Goal: Check status: Check status

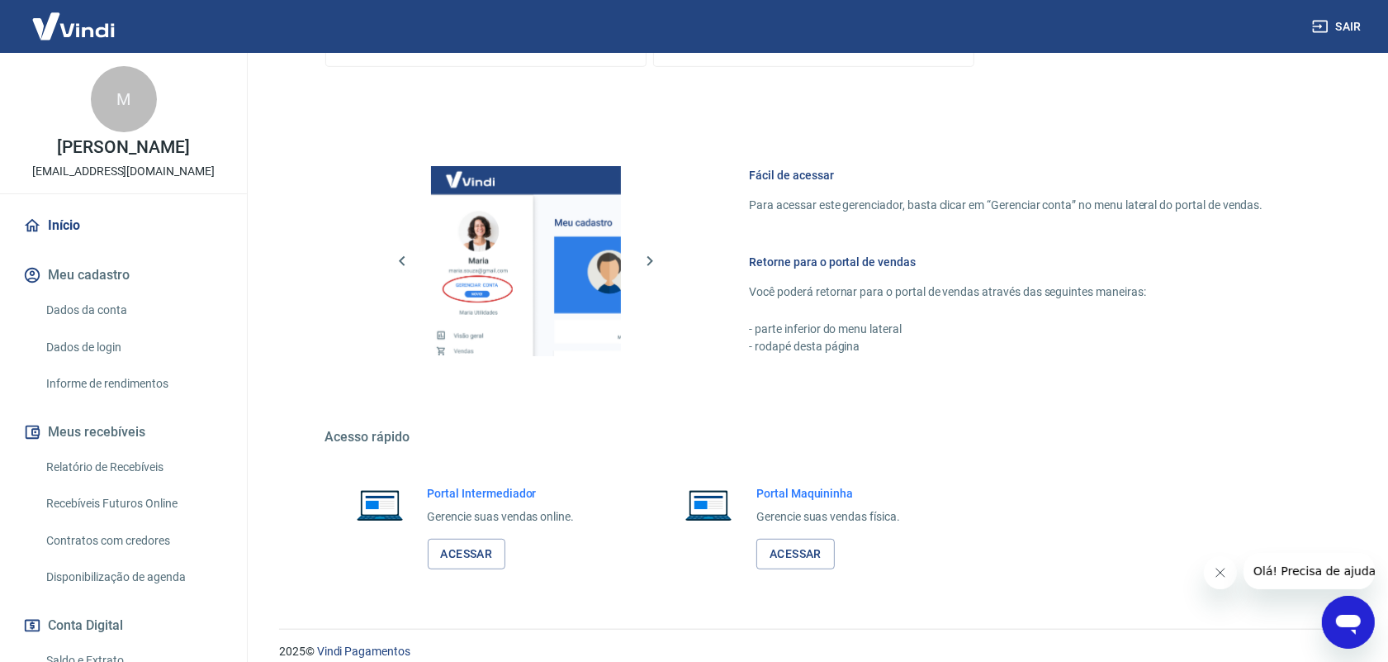
scroll to position [619, 0]
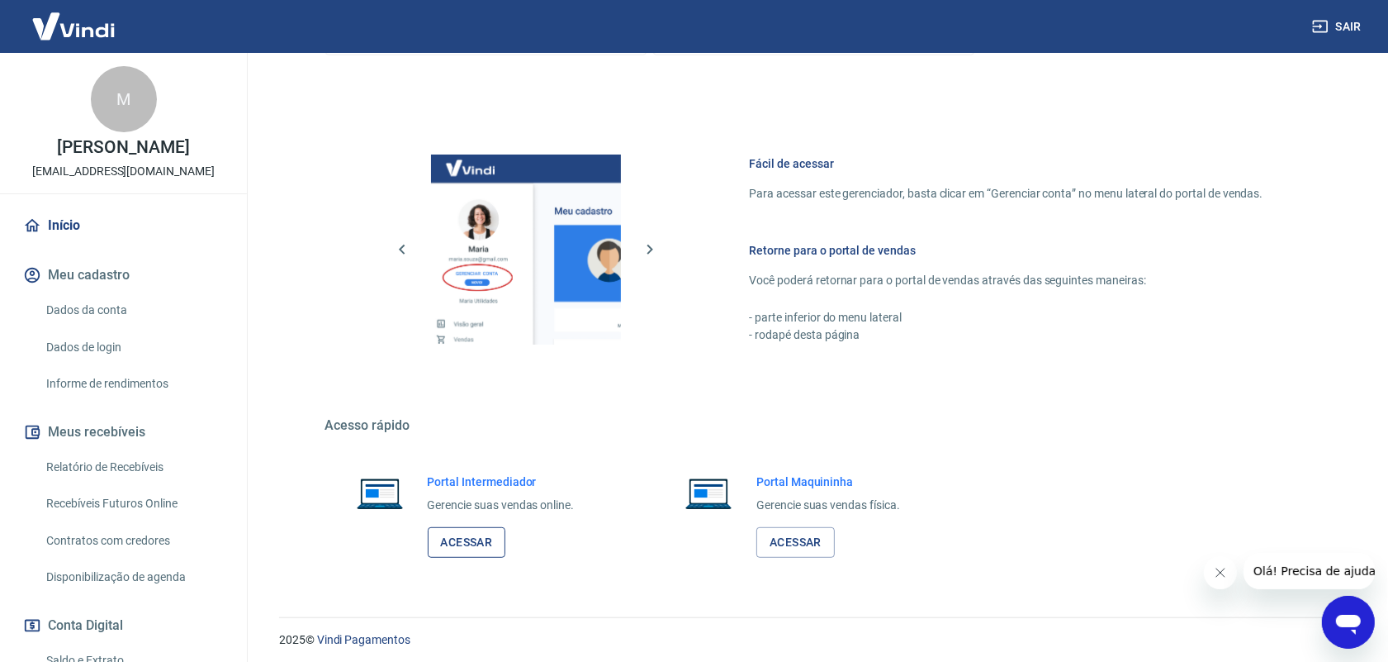
click at [498, 542] on link "Acessar" at bounding box center [467, 542] width 78 height 31
click at [795, 548] on link "Acessar" at bounding box center [796, 542] width 78 height 31
click at [136, 463] on link "Relatório de Recebíveis" at bounding box center [133, 467] width 187 height 34
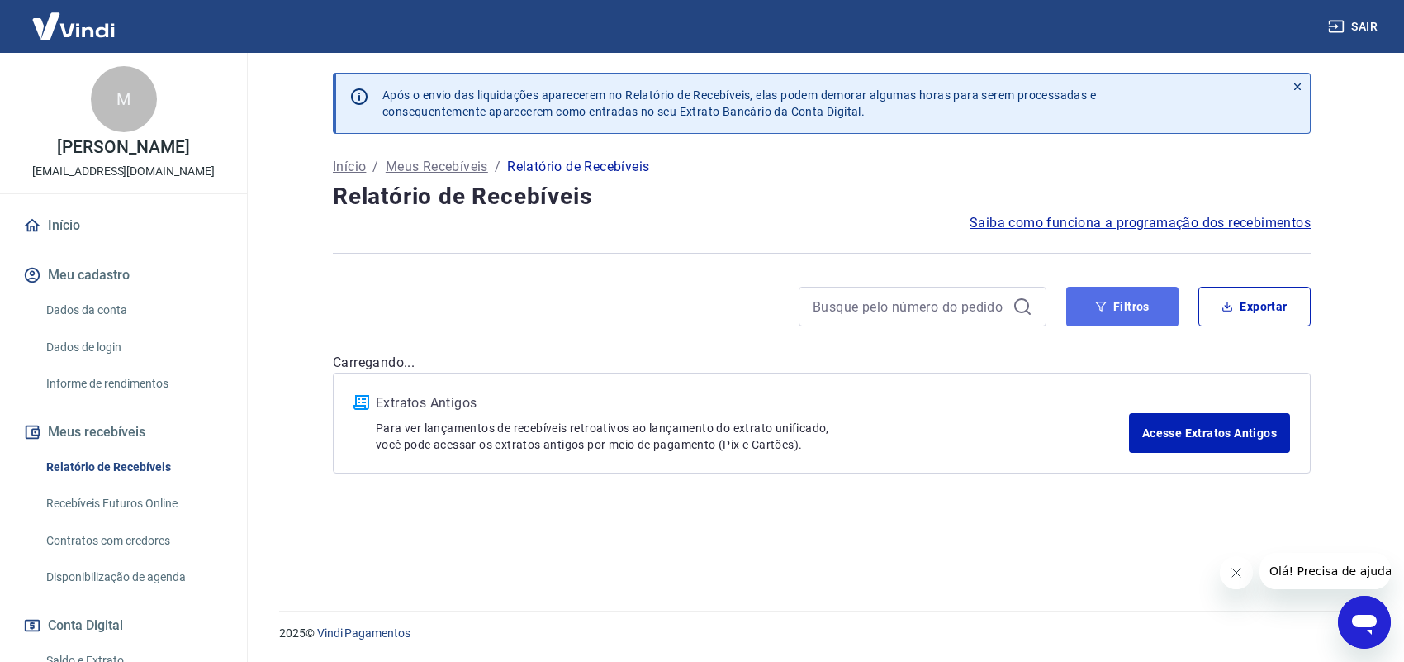
click at [1099, 293] on button "Filtros" at bounding box center [1122, 307] width 112 height 40
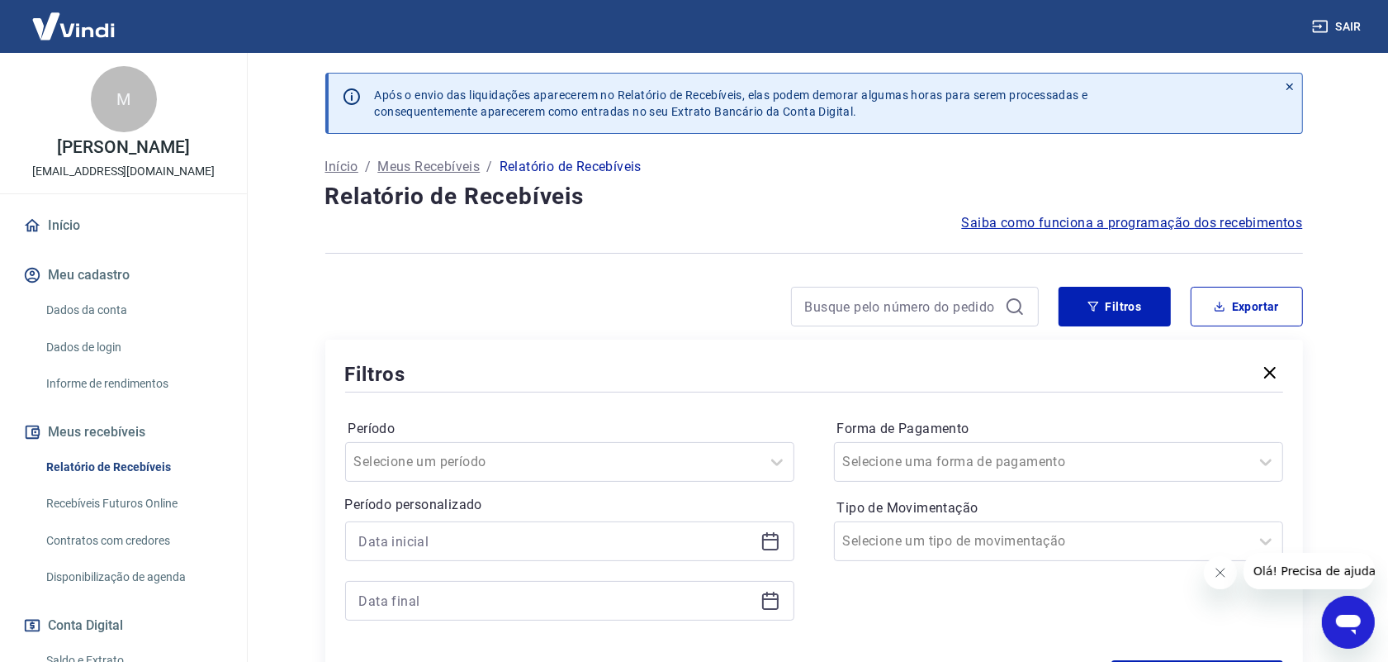
click at [772, 535] on icon at bounding box center [771, 541] width 20 height 20
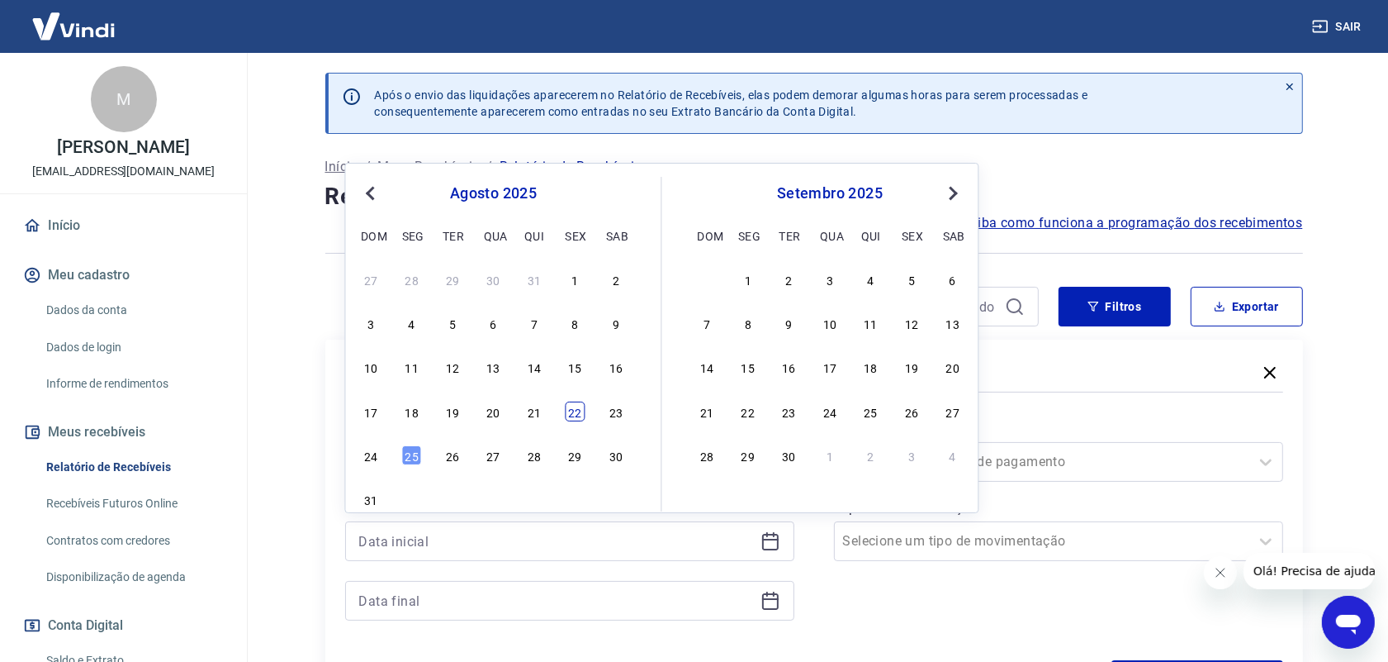
click at [578, 411] on div "22" at bounding box center [576, 411] width 20 height 20
click at [578, 411] on div "Período Selecione um período Período personalizado Previous Month Next Month [D…" at bounding box center [814, 528] width 938 height 264
type input "[DATE]"
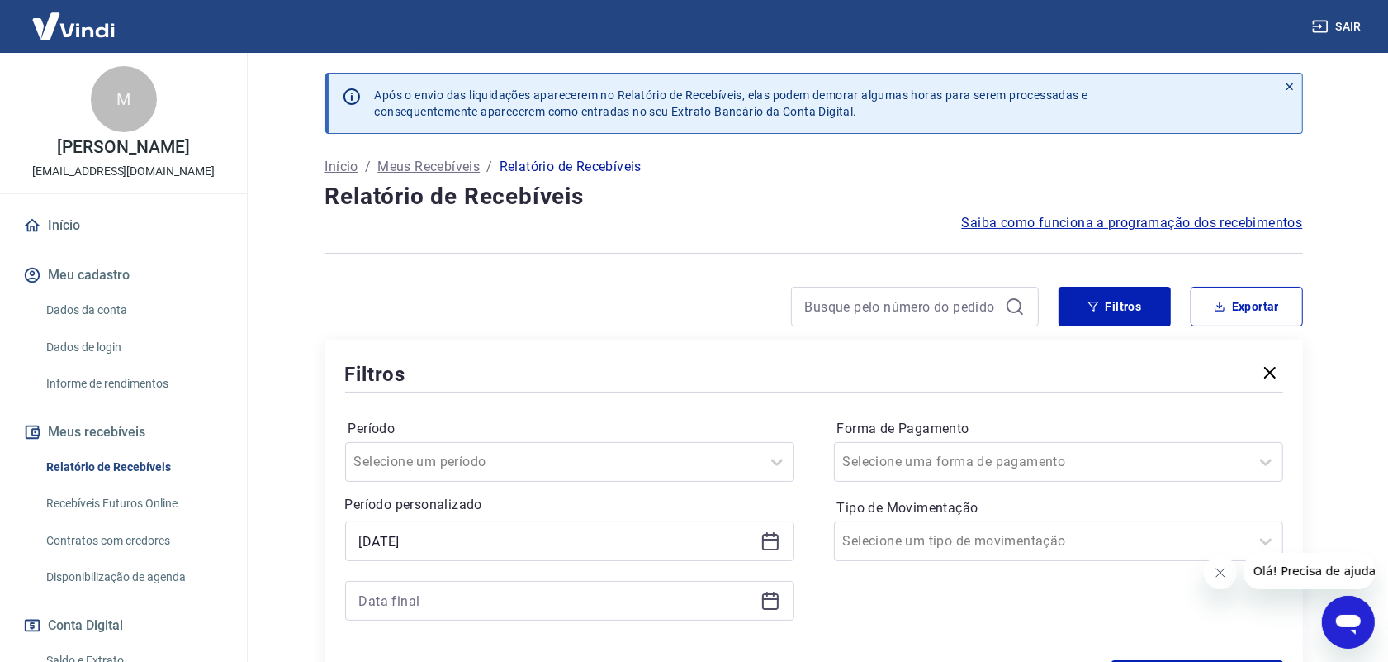
click at [765, 603] on icon at bounding box center [771, 601] width 20 height 20
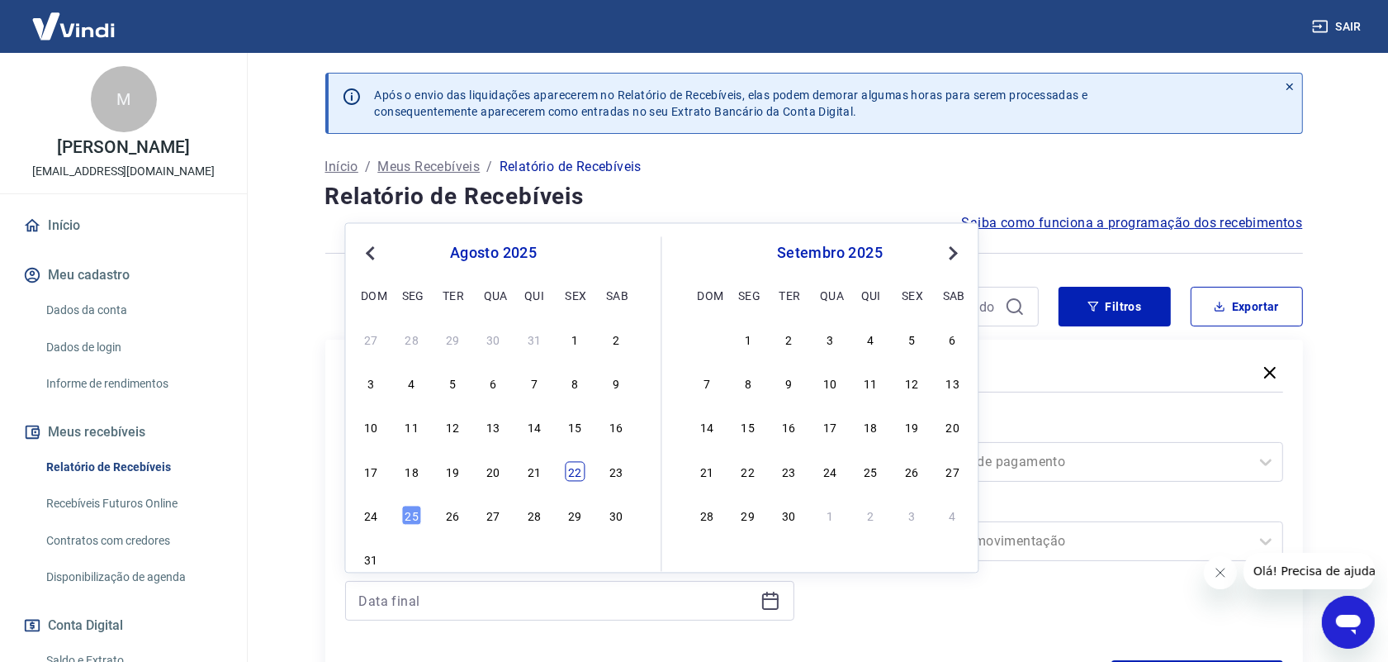
click at [577, 475] on div "22" at bounding box center [576, 471] width 20 height 20
click at [576, 475] on div "Selecione um período" at bounding box center [569, 462] width 449 height 40
type input "[DATE]"
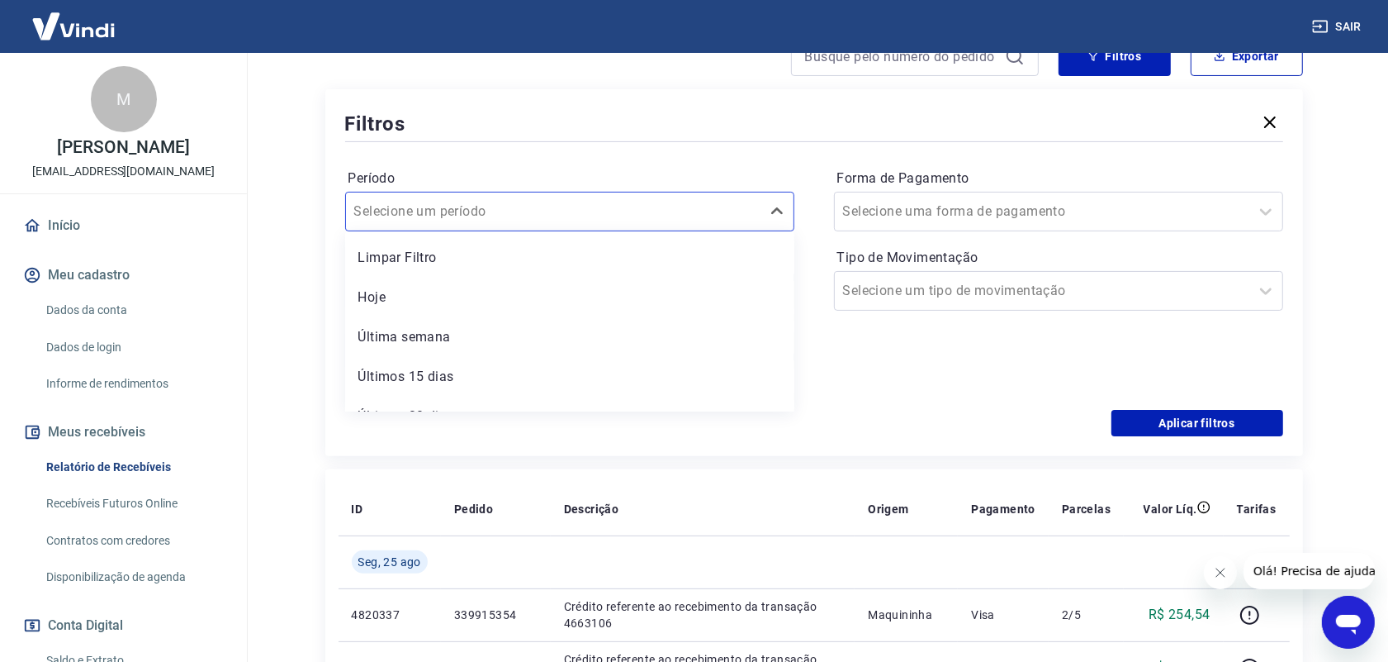
scroll to position [274, 0]
